Goal: Transaction & Acquisition: Register for event/course

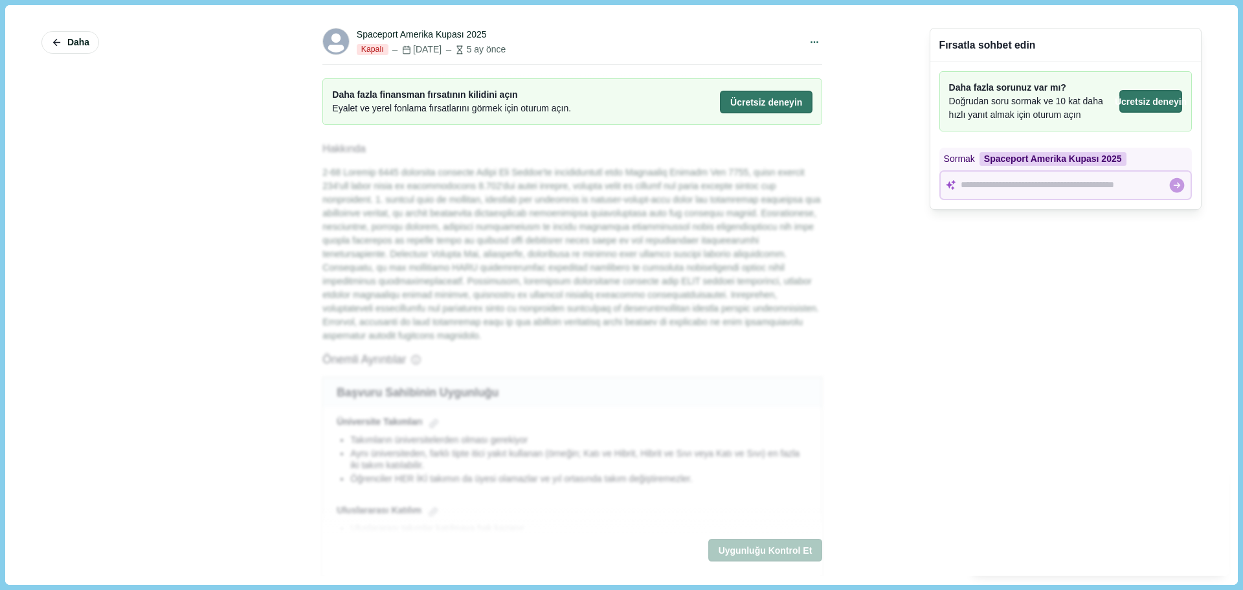
click at [1095, 245] on div "Fırsatla sohbet edin Daha fazla sorunuz var mı? Doğrudan soru sormak ve 10 kat …" at bounding box center [1065, 294] width 272 height 560
click at [771, 99] on font "Ücretsiz deneyin" at bounding box center [766, 101] width 72 height 10
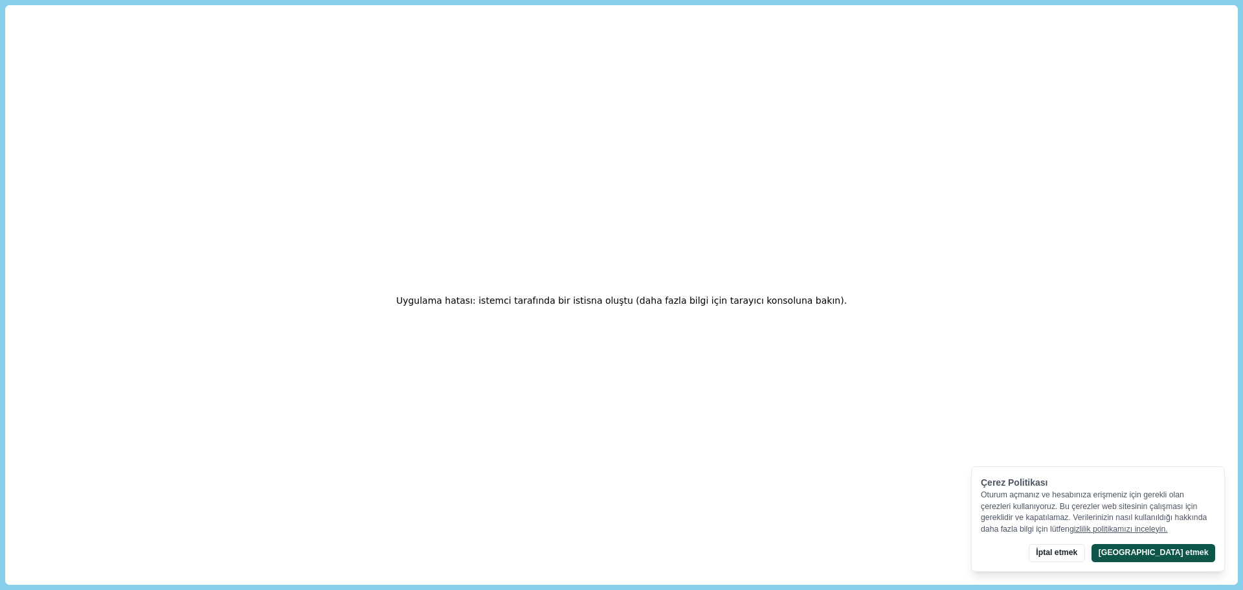
click at [1182, 556] on font "[GEOGRAPHIC_DATA] etmek" at bounding box center [1153, 552] width 110 height 9
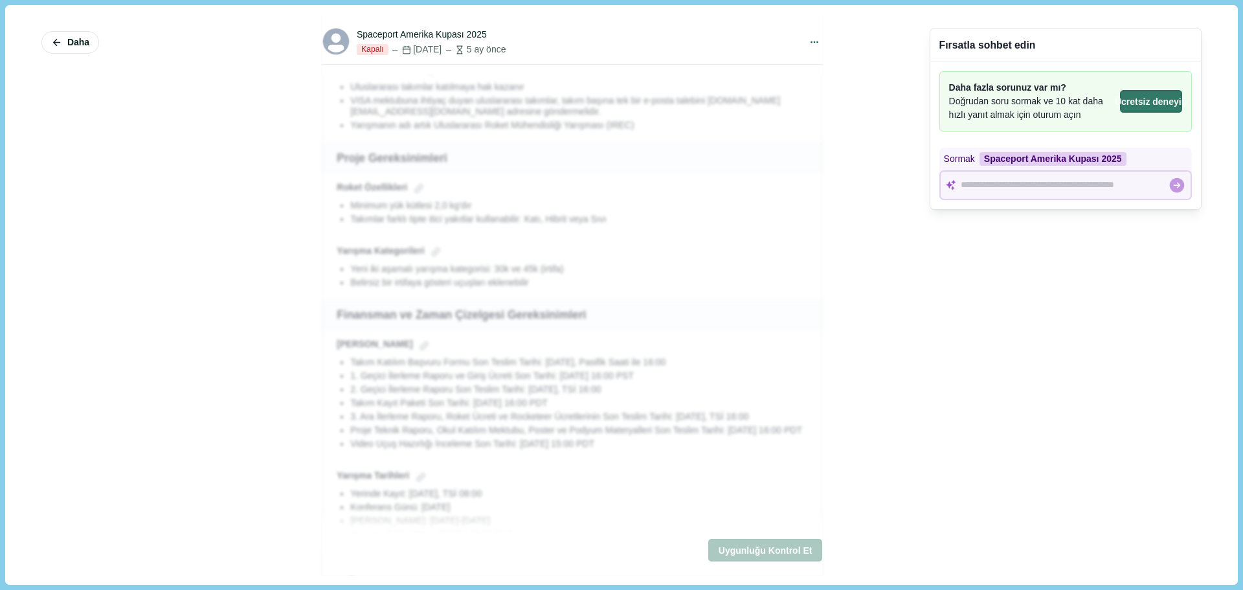
scroll to position [453, 0]
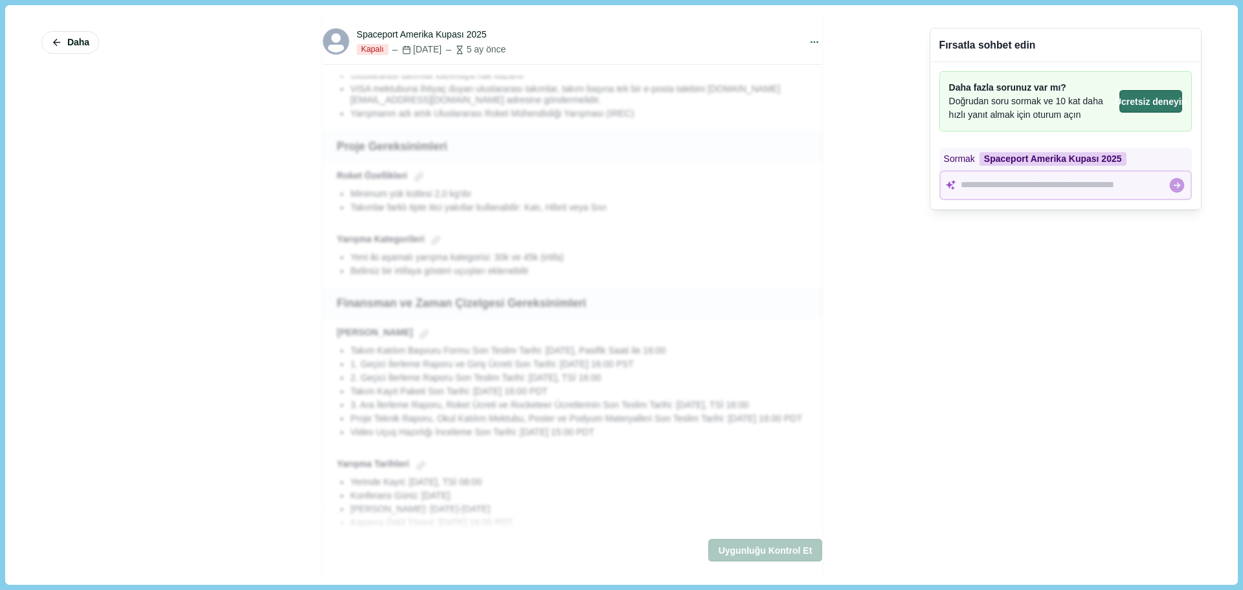
drag, startPoint x: 1213, startPoint y: 24, endPoint x: 1194, endPoint y: 44, distance: 27.5
click at [1213, 25] on div "Daha Spaceport Amerika Kupası 2025 Kapalı [DATE] 5 ay önce Paylaşmak Orijinal L…" at bounding box center [620, 294] width 1213 height 560
click at [1138, 101] on font "Ücretsiz deneyin" at bounding box center [1150, 101] width 72 height 10
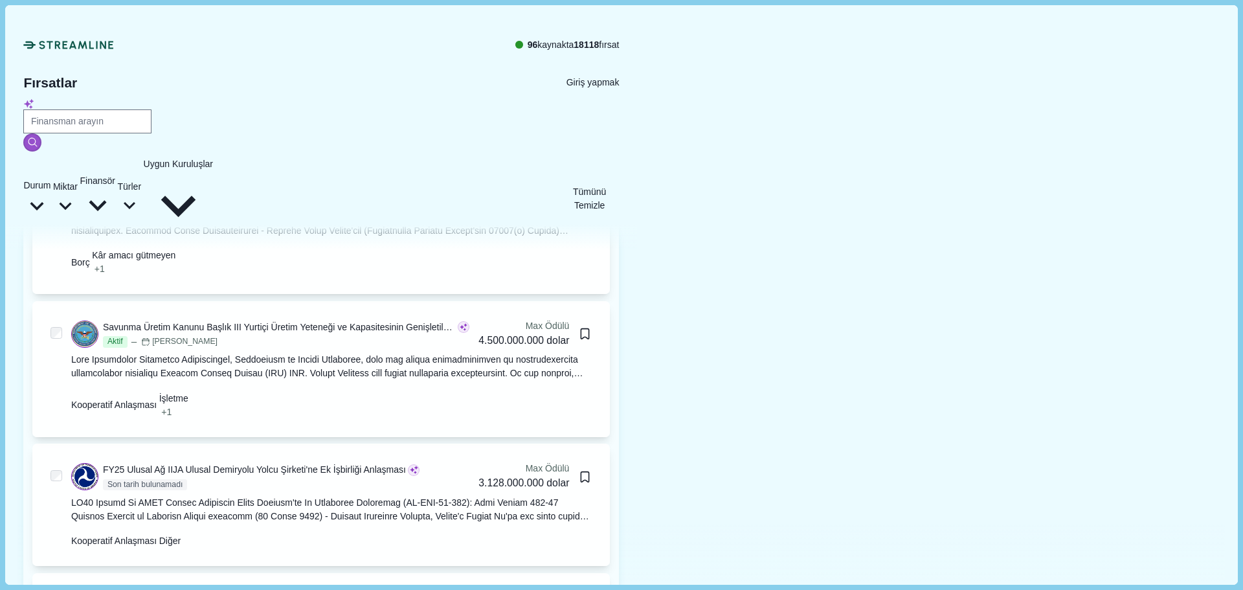
scroll to position [453, 0]
